Goal: Use online tool/utility: Utilize a website feature to perform a specific function

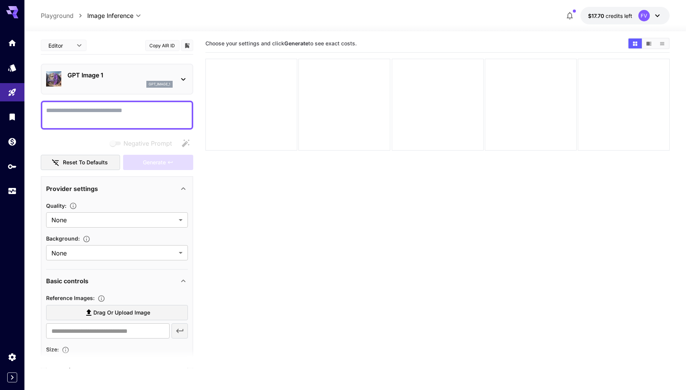
click at [120, 84] on div "gpt_image_1" at bounding box center [119, 84] width 105 height 7
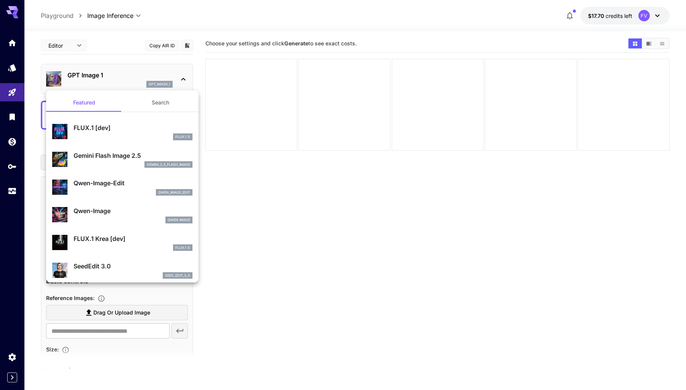
click at [109, 156] on p "Gemini Flash Image 2.5" at bounding box center [133, 155] width 119 height 9
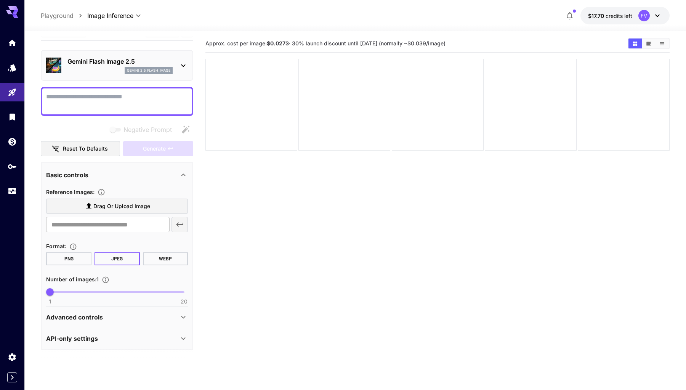
click at [98, 334] on p "API-only settings" at bounding box center [72, 338] width 52 height 9
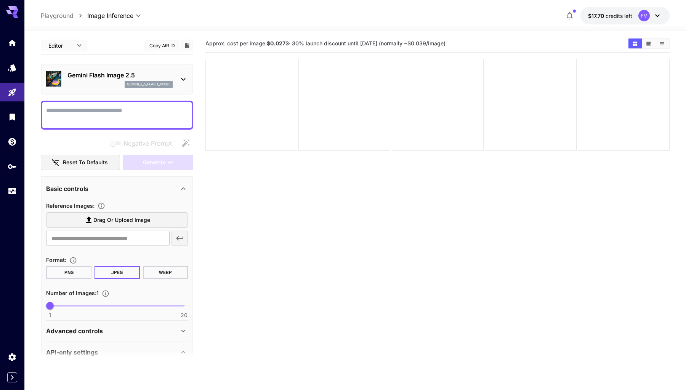
click at [77, 45] on body "**********" at bounding box center [343, 222] width 686 height 450
click at [65, 85] on span "cURL" at bounding box center [64, 88] width 34 height 9
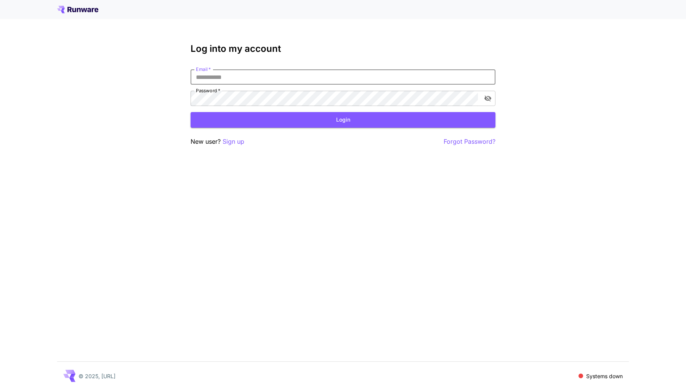
type input "**********"
click at [343, 120] on button "Login" at bounding box center [343, 120] width 305 height 16
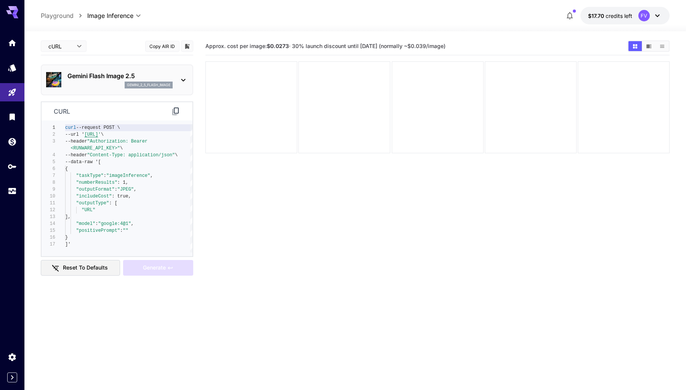
click at [81, 46] on body "**********" at bounding box center [343, 225] width 686 height 450
click at [72, 72] on span "JSON" at bounding box center [64, 75] width 34 height 9
type input "****"
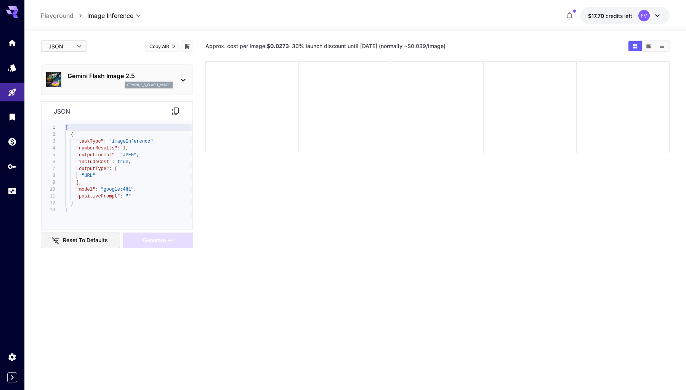
type textarea "**********"
drag, startPoint x: 132, startPoint y: 191, endPoint x: 105, endPoint y: 191, distance: 27.1
click at [104, 191] on span ""google:4@1"" at bounding box center [117, 189] width 33 height 5
click at [169, 80] on p "Gemini Flash Image 2.5" at bounding box center [119, 75] width 105 height 9
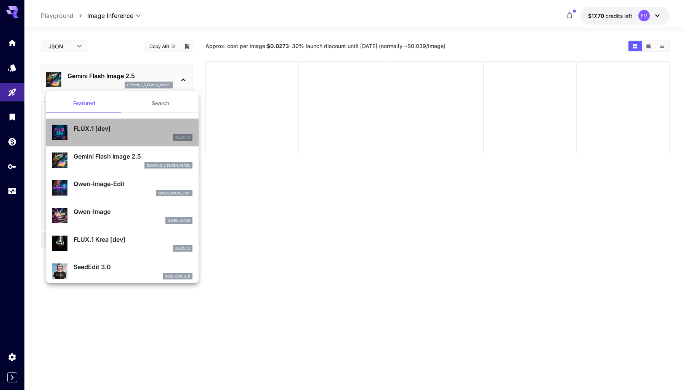
click at [126, 130] on p "FLUX.1 [dev]" at bounding box center [133, 128] width 119 height 9
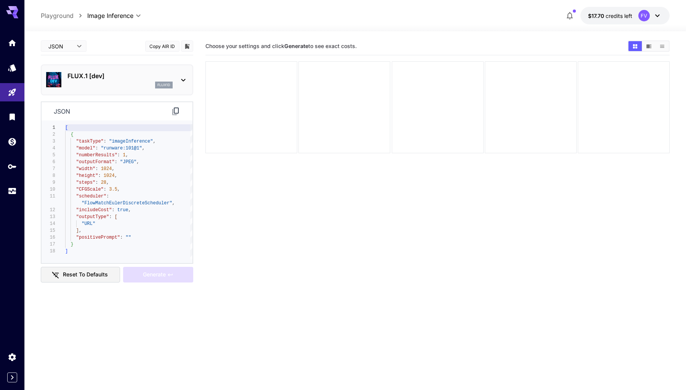
type textarea "**********"
drag, startPoint x: 140, startPoint y: 147, endPoint x: 105, endPoint y: 147, distance: 35.1
click at [105, 147] on span ""runware:101@1"" at bounding box center [121, 148] width 41 height 5
click at [132, 77] on p "FLUX.1 [dev]" at bounding box center [119, 75] width 105 height 9
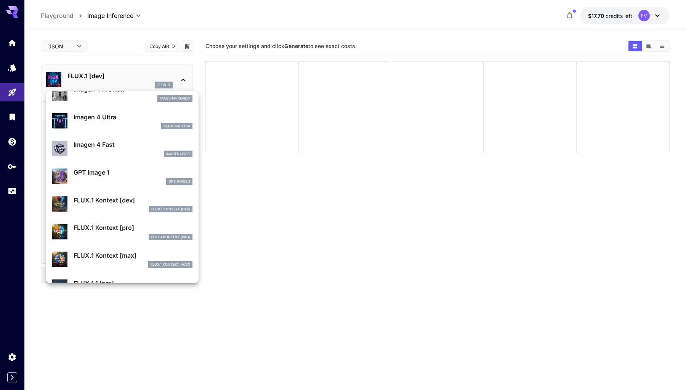
scroll to position [371, 0]
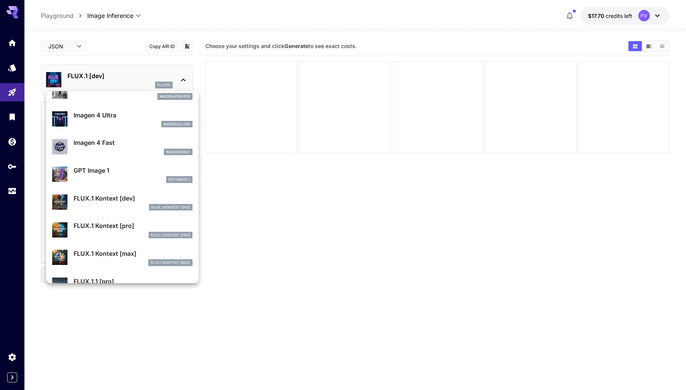
click at [109, 229] on p "FLUX.1 Kontext [pro]" at bounding box center [133, 225] width 119 height 9
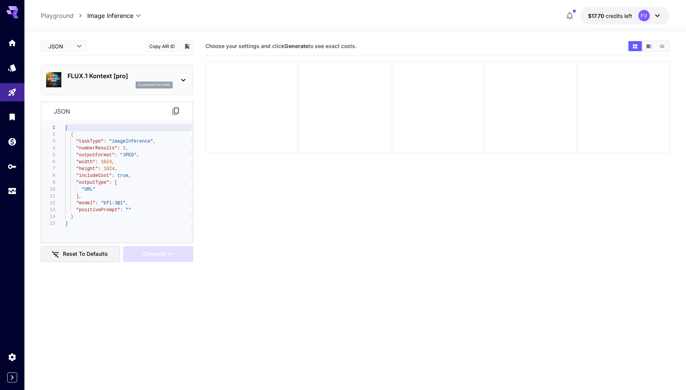
type textarea "**********"
drag, startPoint x: 123, startPoint y: 203, endPoint x: 103, endPoint y: 203, distance: 20.6
click at [103, 203] on span ""bfl:3@1"" at bounding box center [113, 203] width 25 height 5
click at [115, 78] on p "FLUX.1 Kontext [pro]" at bounding box center [119, 75] width 105 height 9
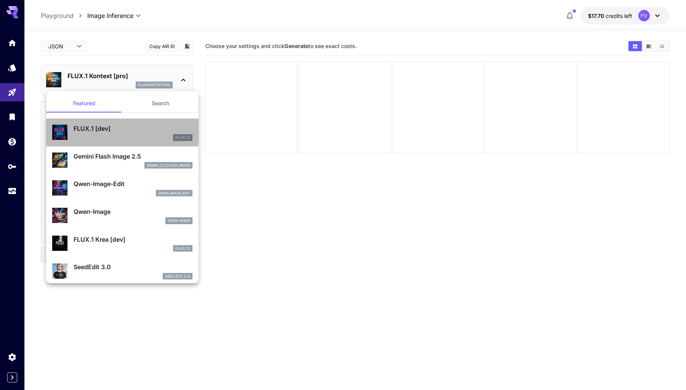
click at [109, 132] on p "FLUX.1 [dev]" at bounding box center [133, 128] width 119 height 9
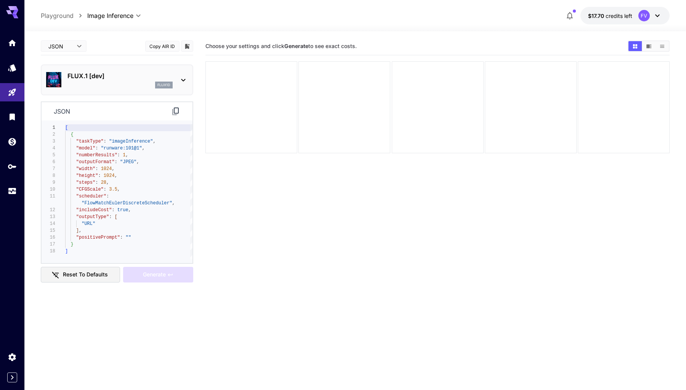
click at [105, 78] on p "FLUX.1 [dev]" at bounding box center [119, 75] width 105 height 9
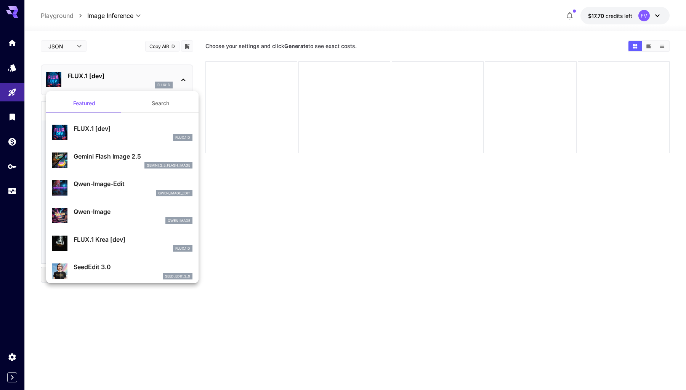
click at [113, 165] on div "gemini_2_5_flash_image" at bounding box center [133, 165] width 119 height 7
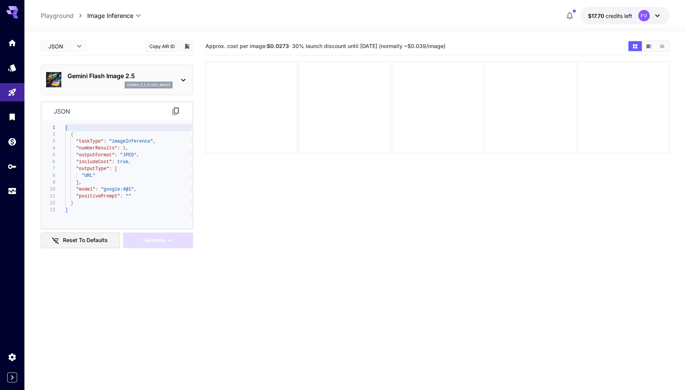
click at [83, 80] on p "Gemini Flash Image 2.5" at bounding box center [119, 75] width 105 height 9
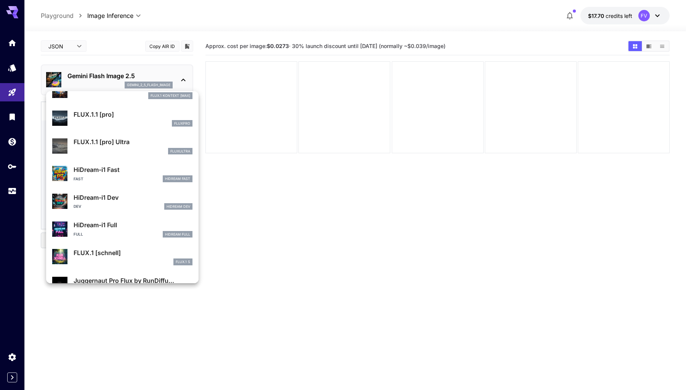
scroll to position [539, 0]
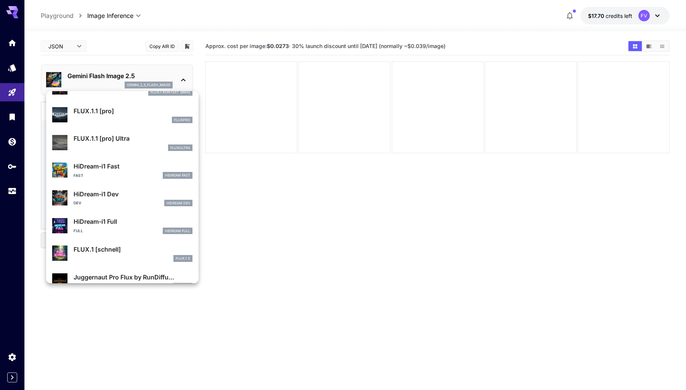
click at [428, 200] on div at bounding box center [343, 195] width 686 height 390
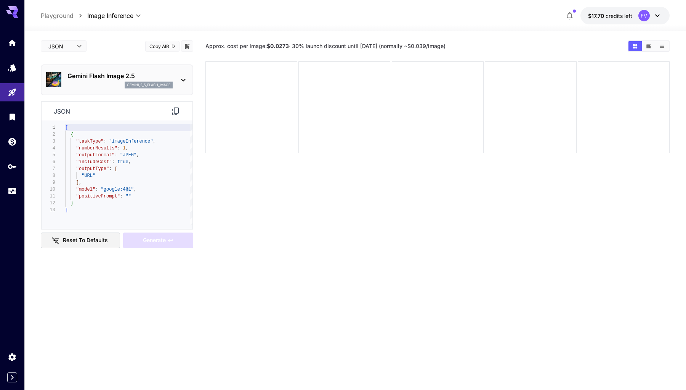
click at [67, 48] on body "**********" at bounding box center [343, 225] width 686 height 450
click at [67, 56] on li "Editor" at bounding box center [64, 62] width 46 height 14
type input "****"
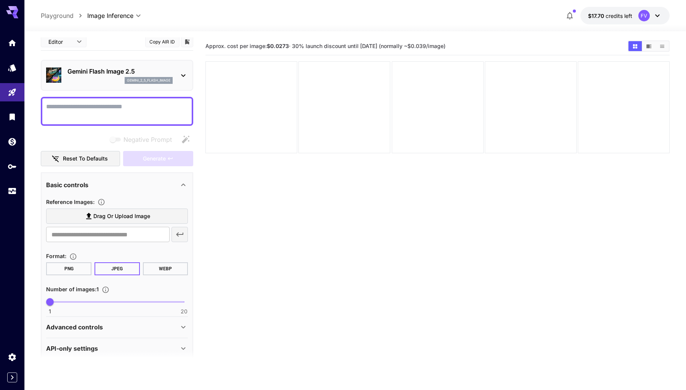
scroll to position [1, 0]
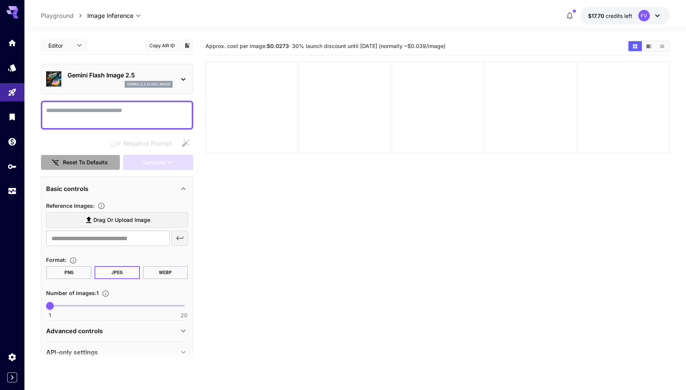
click at [98, 167] on button "Reset to defaults" at bounding box center [80, 163] width 79 height 16
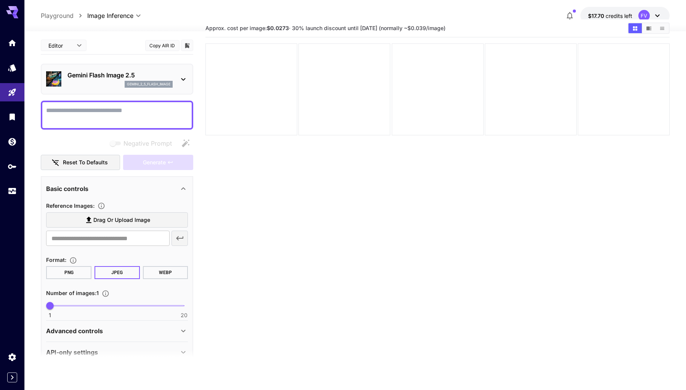
scroll to position [0, 0]
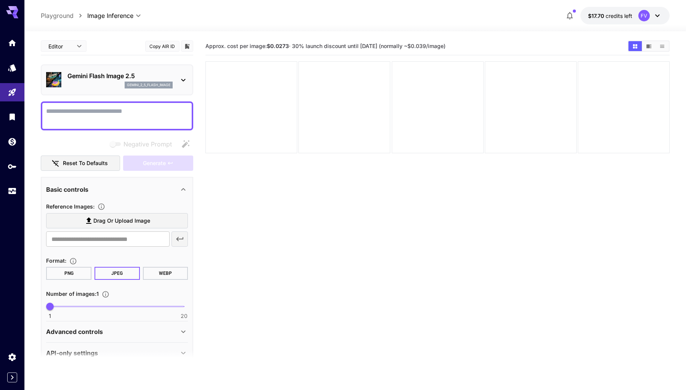
click at [118, 327] on div "Advanced controls" at bounding box center [112, 331] width 133 height 9
click at [80, 170] on button "Reset to defaults" at bounding box center [80, 164] width 79 height 16
click at [184, 83] on icon at bounding box center [183, 79] width 9 height 9
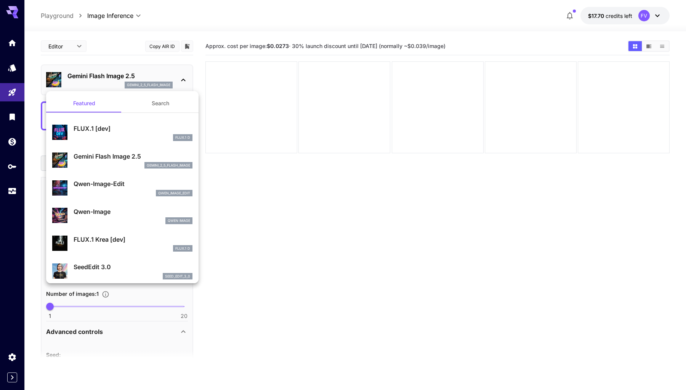
click at [184, 81] on div at bounding box center [343, 195] width 686 height 390
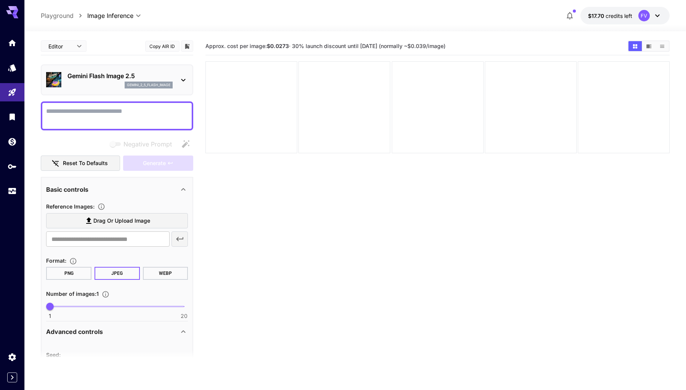
click at [129, 117] on textarea "Negative Prompt" at bounding box center [117, 116] width 142 height 18
paste textarea "**********"
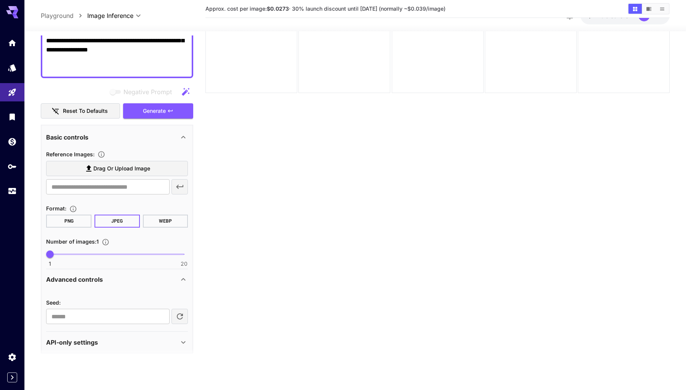
scroll to position [202, 0]
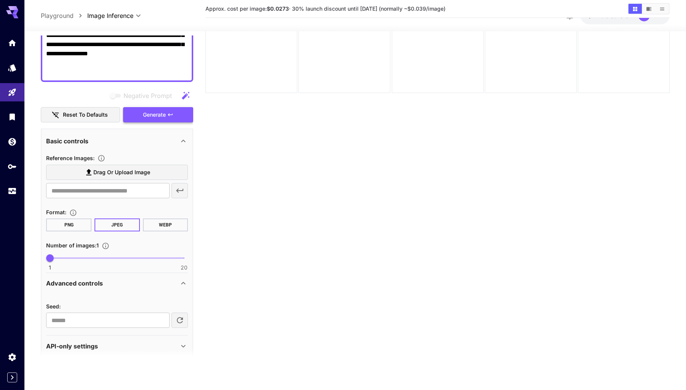
type textarea "**********"
click at [173, 110] on button "Generate" at bounding box center [158, 115] width 70 height 16
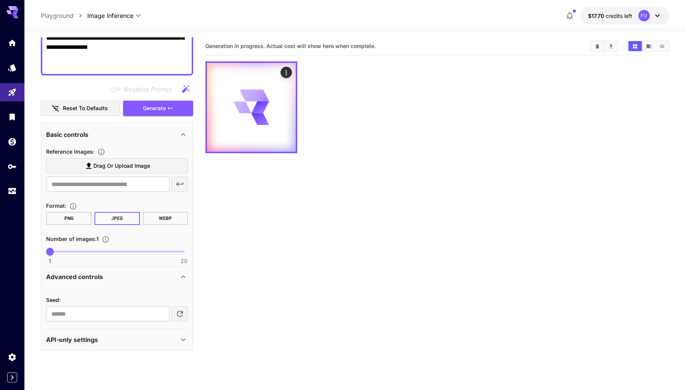
scroll to position [0, 0]
click at [286, 71] on icon "Actions" at bounding box center [286, 72] width 1 height 5
click at [343, 71] on div at bounding box center [343, 195] width 686 height 390
click at [375, 46] on span "Generation in progress. Actual cost will show here when complete." at bounding box center [290, 46] width 170 height 6
click at [431, 79] on div at bounding box center [437, 107] width 464 height 92
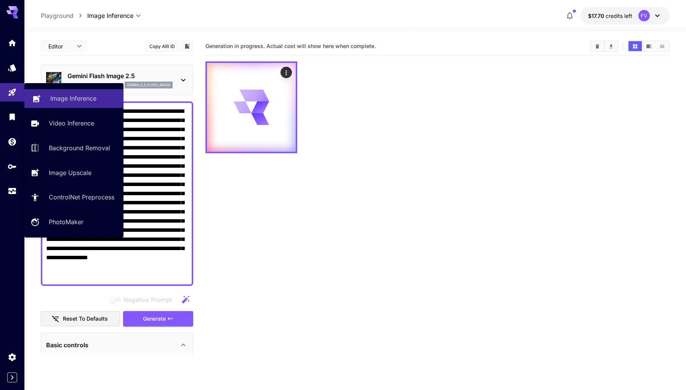
click at [55, 100] on p "Image Inference" at bounding box center [73, 98] width 46 height 9
click at [53, 117] on link "Video Inference" at bounding box center [73, 123] width 99 height 19
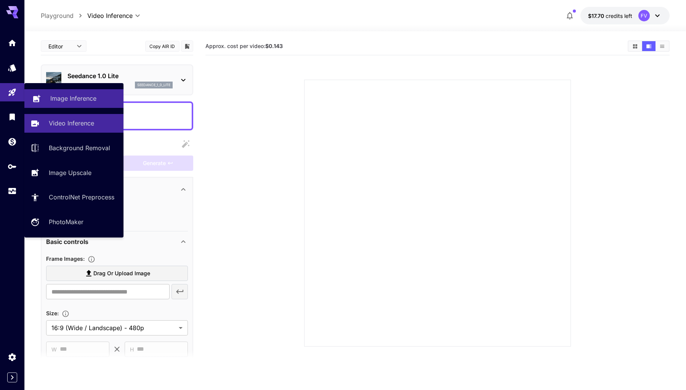
click at [42, 100] on link "Image Inference" at bounding box center [73, 98] width 99 height 19
type input "**********"
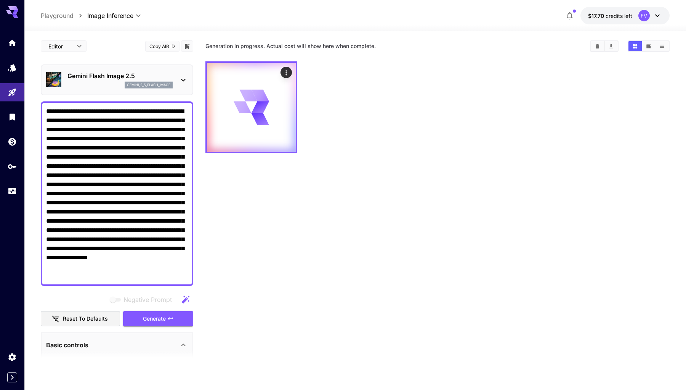
click at [386, 63] on div at bounding box center [437, 107] width 464 height 92
click at [165, 252] on textarea "**********" at bounding box center [117, 194] width 142 height 174
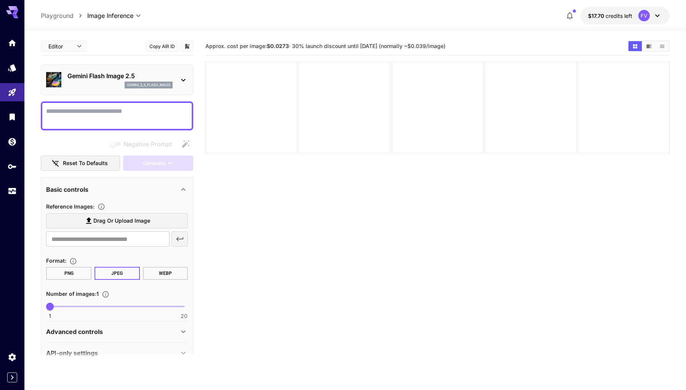
click at [109, 117] on textarea "Negative Prompt" at bounding box center [117, 116] width 142 height 18
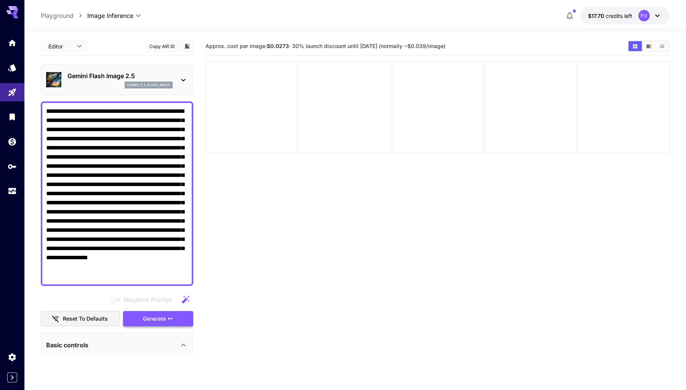
type textarea "**********"
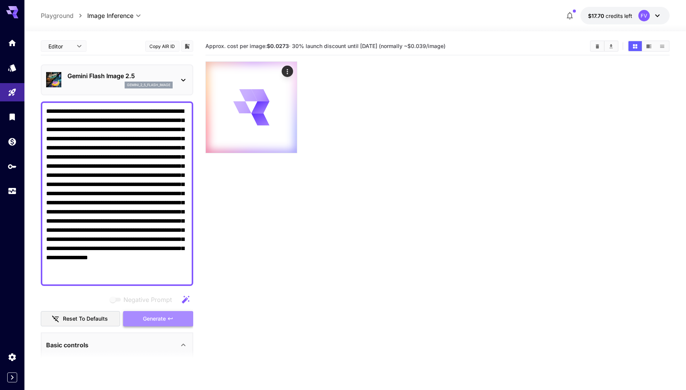
click at [162, 324] on button "Generate" at bounding box center [158, 319] width 70 height 16
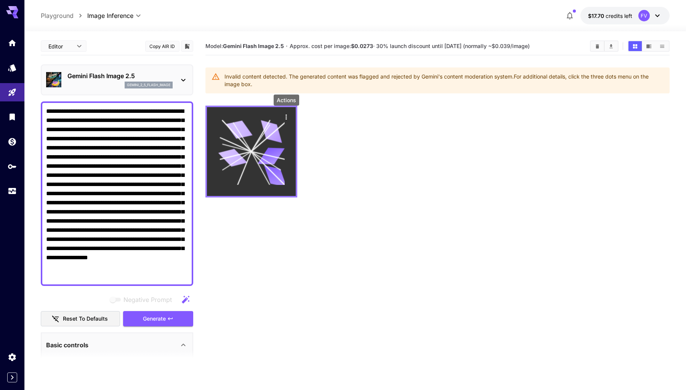
click at [284, 118] on icon "Actions" at bounding box center [286, 117] width 8 height 8
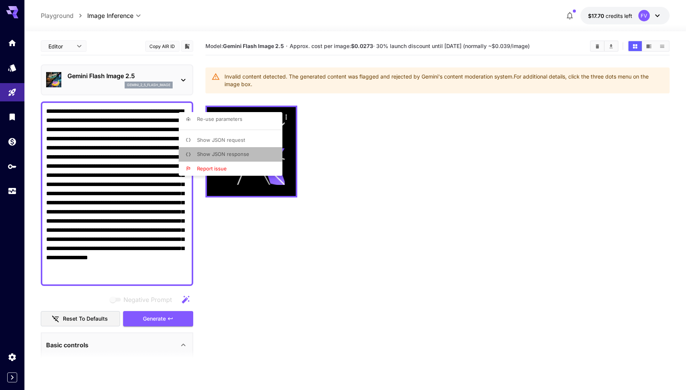
click at [247, 153] on span "Show JSON response" at bounding box center [223, 154] width 52 height 6
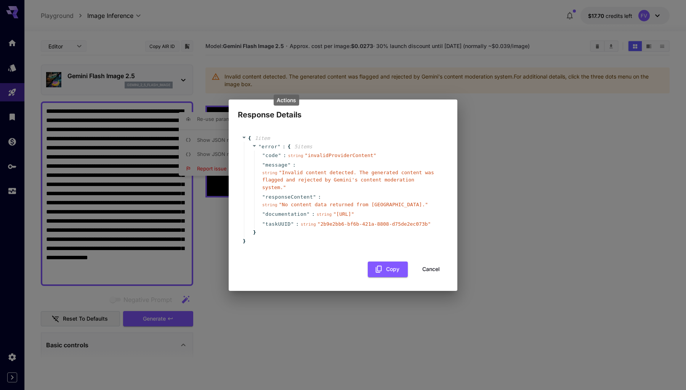
click at [422, 277] on button "Cancel" at bounding box center [431, 269] width 34 height 16
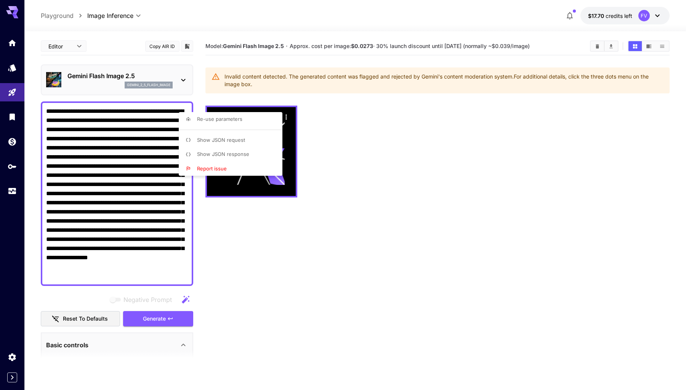
click at [253, 245] on div at bounding box center [343, 195] width 686 height 390
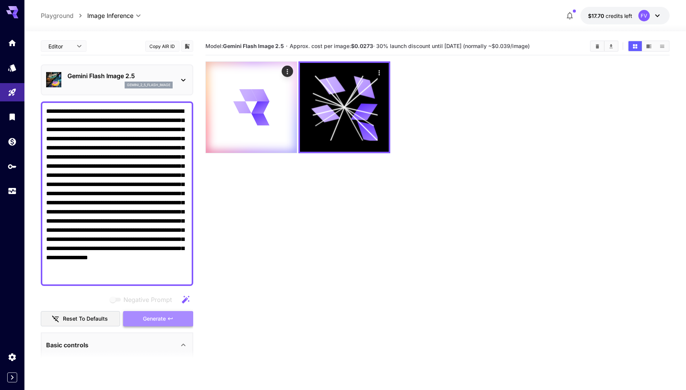
click at [168, 320] on icon "button" at bounding box center [170, 319] width 6 height 6
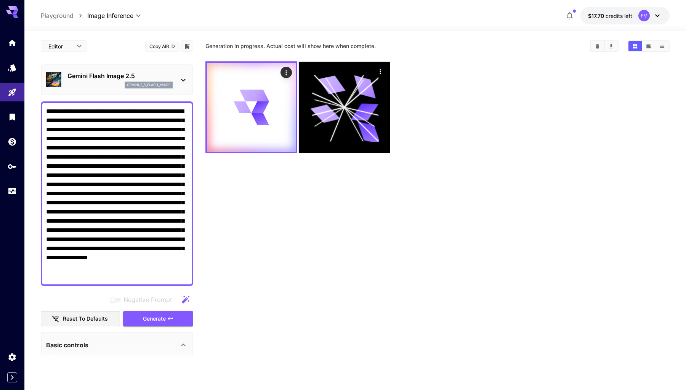
click at [491, 90] on div at bounding box center [437, 107] width 464 height 92
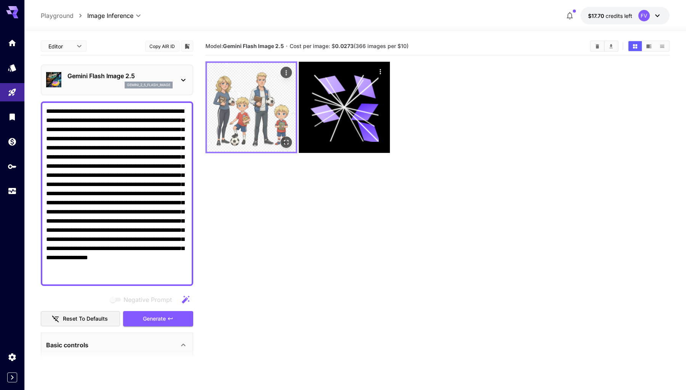
click at [245, 104] on img at bounding box center [251, 107] width 89 height 89
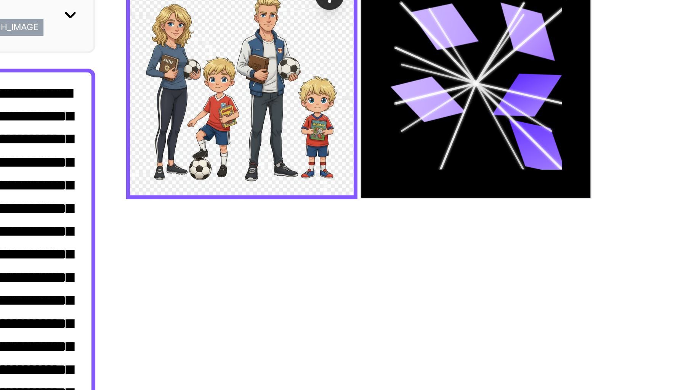
click at [205, 95] on section "Model: Gemini Flash Image 2.5 · Cost per image: $ 0.0273 (366 images per $10)" at bounding box center [437, 232] width 464 height 390
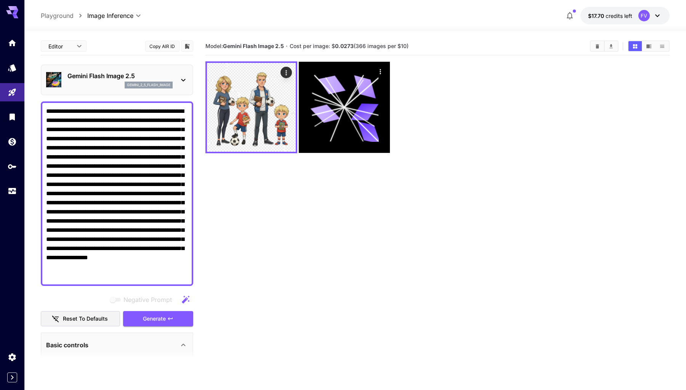
click at [262, 239] on section "Model: Gemini Flash Image 2.5 · Cost per image: $ 0.0273 (366 images per $10)" at bounding box center [437, 232] width 464 height 390
click at [582, 78] on div at bounding box center [437, 107] width 464 height 92
click at [77, 47] on body "**********" at bounding box center [343, 225] width 686 height 450
click at [243, 231] on div at bounding box center [343, 195] width 686 height 390
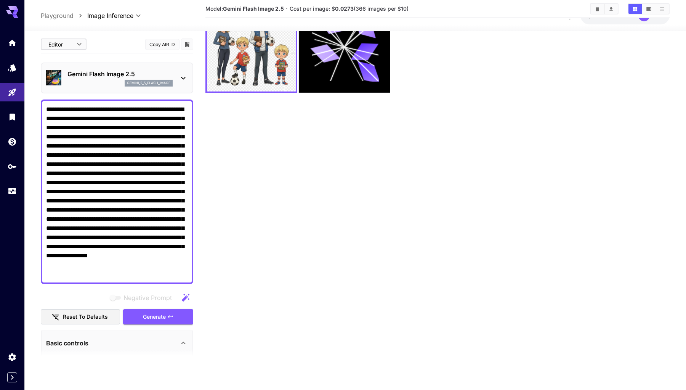
scroll to position [60, 0]
click at [109, 338] on div "Basic controls" at bounding box center [117, 343] width 142 height 18
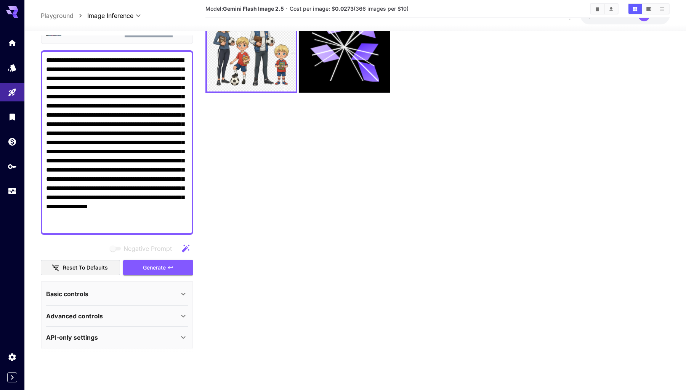
click at [102, 318] on p "Advanced controls" at bounding box center [74, 316] width 57 height 9
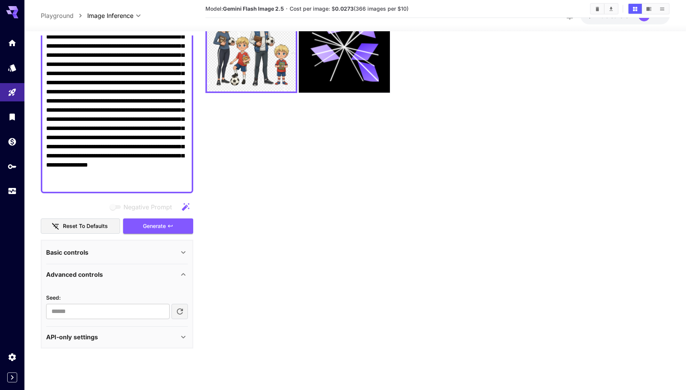
click at [102, 333] on div "API-only settings" at bounding box center [112, 337] width 133 height 9
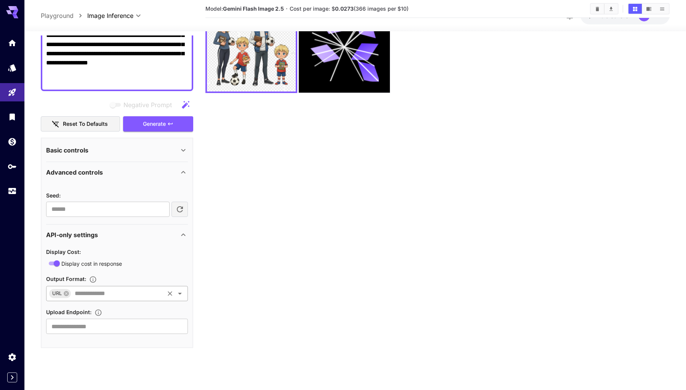
scroll to position [192, 0]
click at [64, 295] on icon at bounding box center [66, 294] width 5 height 5
click at [186, 293] on div "​" at bounding box center [117, 293] width 142 height 15
click at [103, 319] on li "Base64Data" at bounding box center [118, 314] width 142 height 19
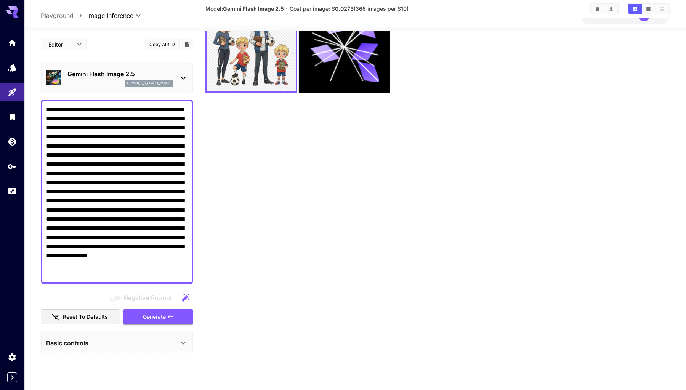
scroll to position [0, 0]
click at [76, 47] on body "**********" at bounding box center [343, 165] width 686 height 450
click at [68, 74] on span "JSON" at bounding box center [64, 73] width 34 height 9
type input "****"
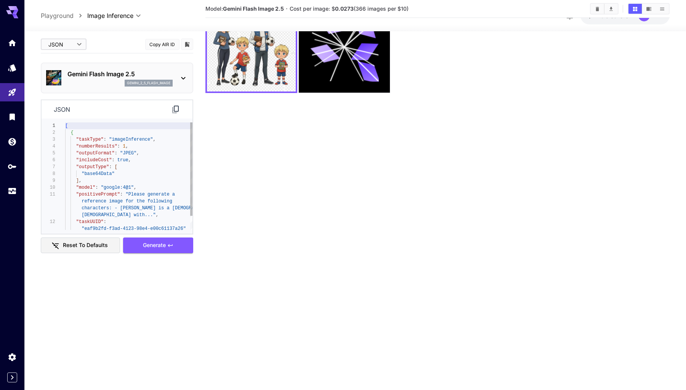
type textarea "**********"
drag, startPoint x: 99, startPoint y: 180, endPoint x: 78, endPoint y: 167, distance: 24.3
click at [78, 167] on div ""taskType" : "imageInference" , "numberResults" : 1 , "outputFormat" : "JPEG" ,…" at bounding box center [128, 185] width 127 height 124
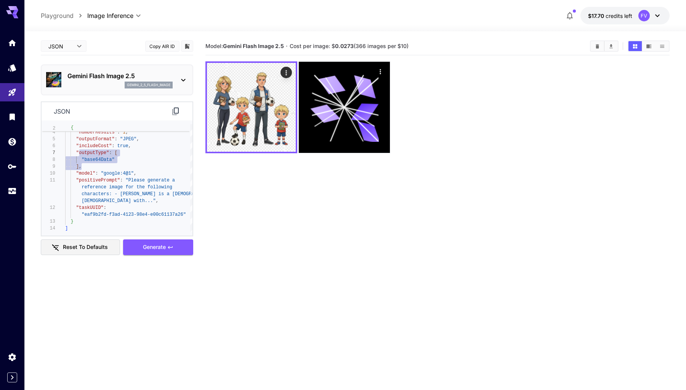
click at [79, 48] on body "**********" at bounding box center [343, 225] width 686 height 450
click at [75, 59] on span "Editor" at bounding box center [64, 61] width 34 height 9
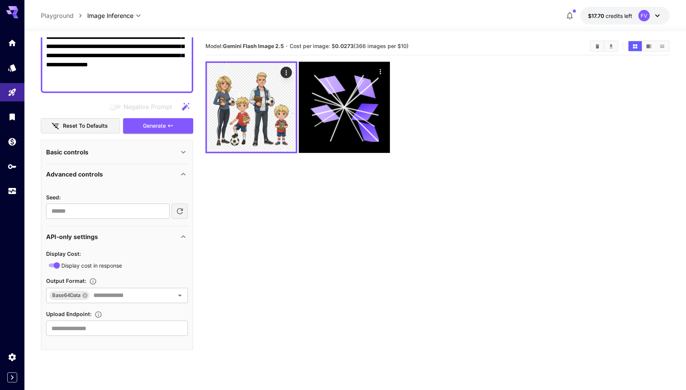
scroll to position [192, 0]
click at [104, 154] on div "Basic controls" at bounding box center [112, 152] width 133 height 9
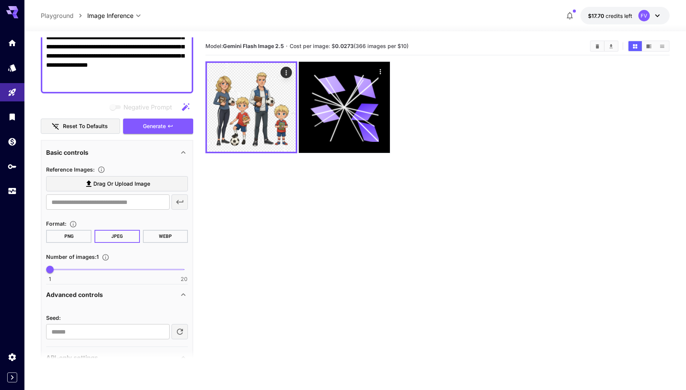
click at [79, 236] on button "PNG" at bounding box center [68, 236] width 45 height 13
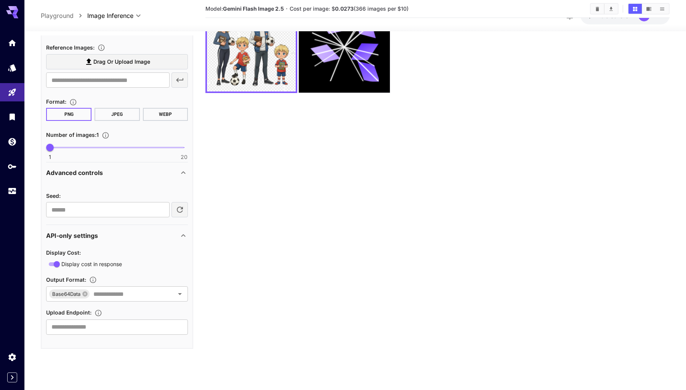
scroll to position [60, 0]
click at [164, 289] on div "Base64Data ​" at bounding box center [117, 294] width 142 height 15
click at [186, 289] on div "Base64Data ​" at bounding box center [117, 294] width 142 height 15
click at [180, 292] on icon "Close" at bounding box center [179, 294] width 9 height 9
click at [180, 292] on icon "Open" at bounding box center [179, 294] width 9 height 9
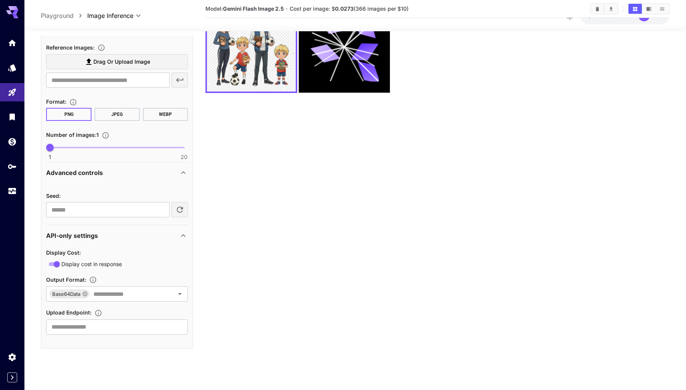
click at [191, 265] on div "Basic controls Reference Images : Drag or upload image ​ Format : PNG JPEG WEBP…" at bounding box center [117, 183] width 152 height 331
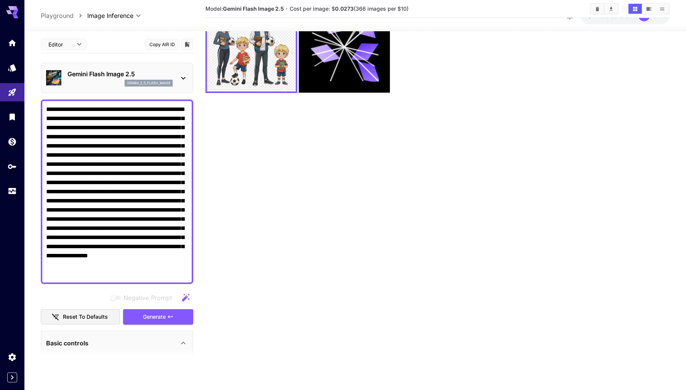
scroll to position [0, 0]
click at [70, 41] on body "**********" at bounding box center [343, 165] width 686 height 450
drag, startPoint x: 67, startPoint y: 66, endPoint x: 67, endPoint y: 74, distance: 7.2
click at [67, 74] on ul "Editor JSON cURL" at bounding box center [64, 73] width 46 height 47
click at [63, 74] on span "JSON" at bounding box center [64, 73] width 34 height 9
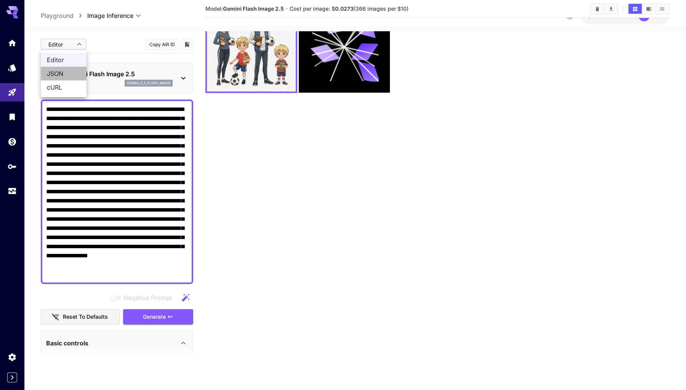
type input "****"
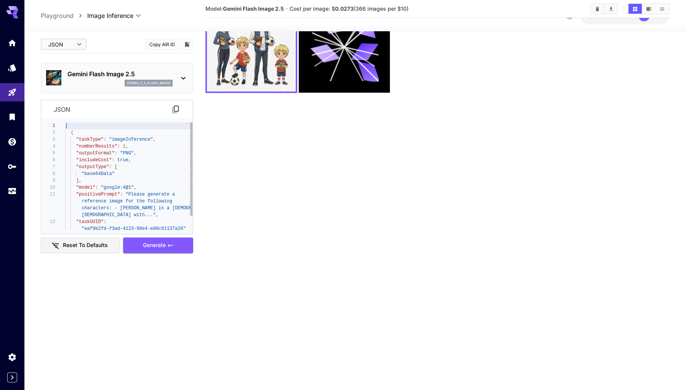
type textarea "**********"
click at [87, 167] on span ""outputType"" at bounding box center [92, 167] width 33 height 5
drag, startPoint x: 115, startPoint y: 181, endPoint x: 76, endPoint y: 169, distance: 40.9
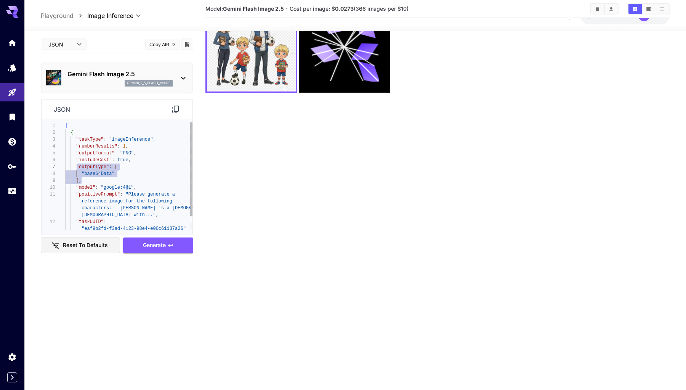
click at [76, 169] on div "[ { "taskType" : "imageInference" , "numberResults" : 1 , "outputFormat" : "PNG…" at bounding box center [128, 185] width 127 height 124
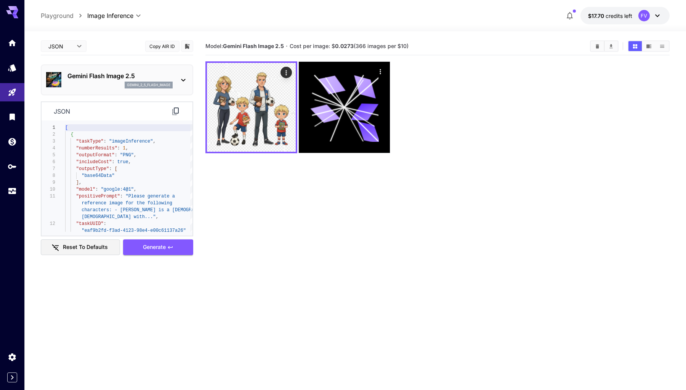
scroll to position [0, 0]
click at [487, 223] on section "Model: Gemini Flash Image 2.5 · Cost per image: $ 0.0273 (366 images per $10)" at bounding box center [437, 232] width 464 height 390
click at [624, 82] on div at bounding box center [437, 107] width 464 height 92
